Goal: Find specific page/section: Find specific page/section

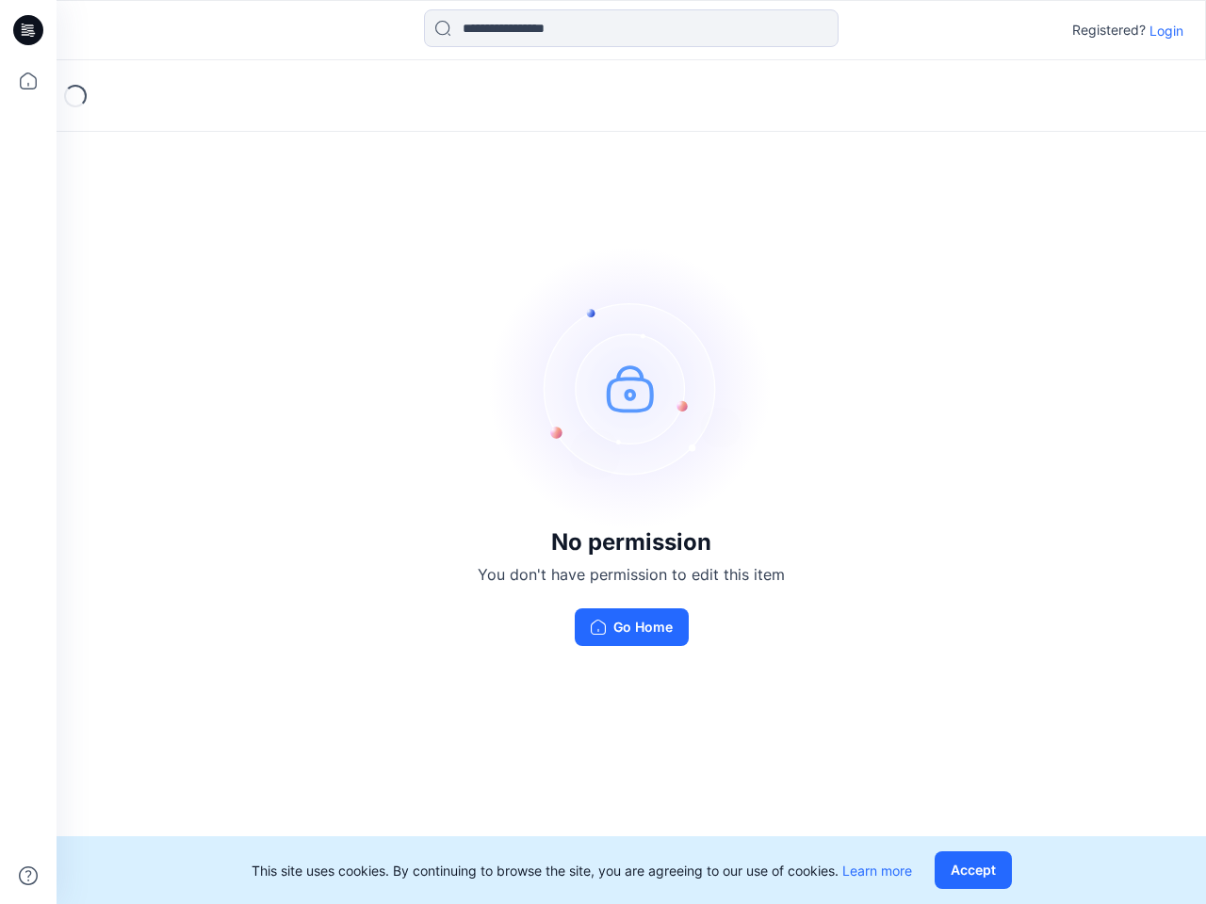
click at [603, 452] on img at bounding box center [631, 388] width 283 height 283
click at [29, 30] on icon at bounding box center [31, 30] width 8 height 1
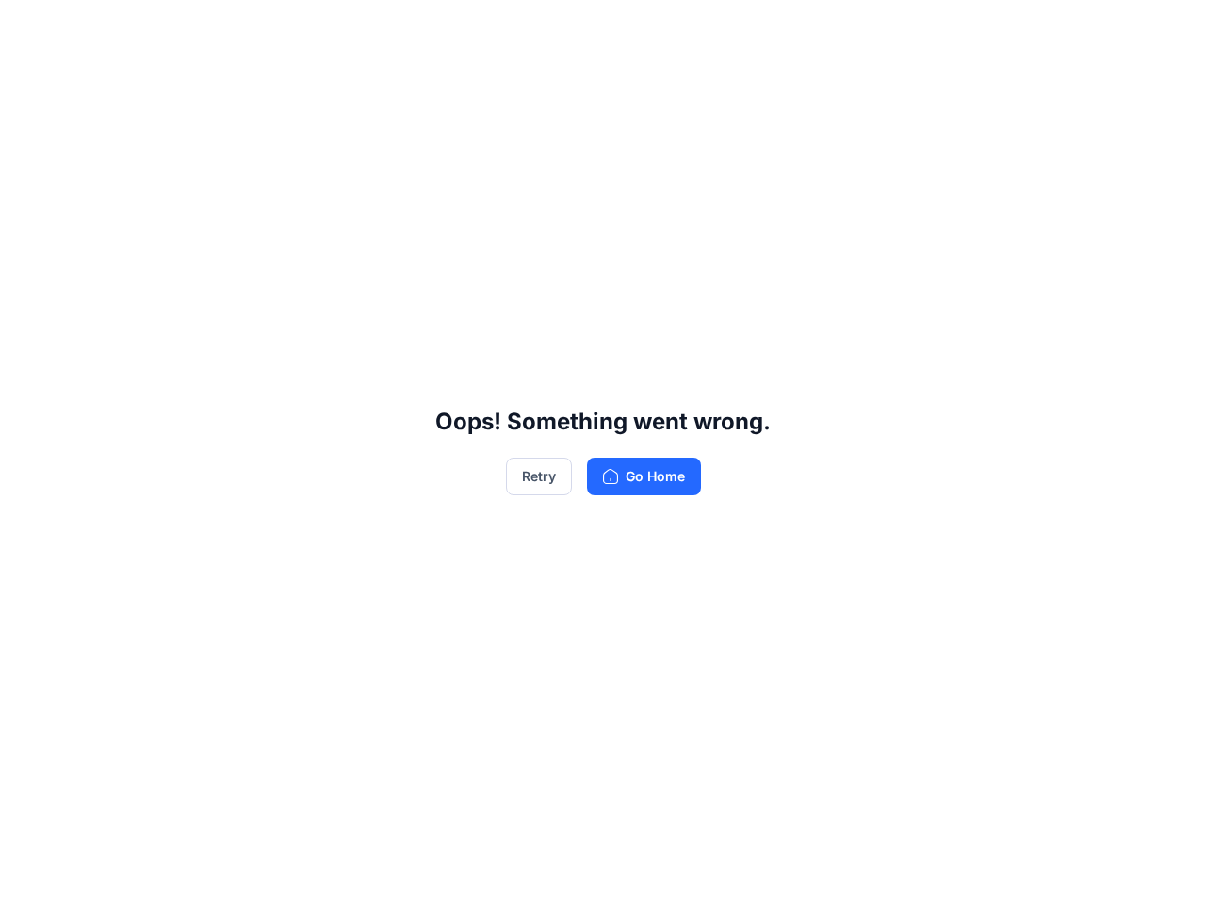
click at [28, 81] on div "Oops! Something went wrong. Retry Go Home" at bounding box center [603, 452] width 1206 height 904
click at [28, 876] on div "Oops! Something went wrong. Retry Go Home" at bounding box center [603, 452] width 1206 height 904
click at [631, 28] on div "Oops! Something went wrong. Retry Go Home" at bounding box center [603, 452] width 1206 height 904
click at [1166, 30] on div "Oops! Something went wrong. Retry Go Home" at bounding box center [603, 452] width 1206 height 904
click at [977, 870] on div "Oops! Something went wrong. Retry Go Home" at bounding box center [603, 452] width 1206 height 904
